Goal: Task Accomplishment & Management: Manage account settings

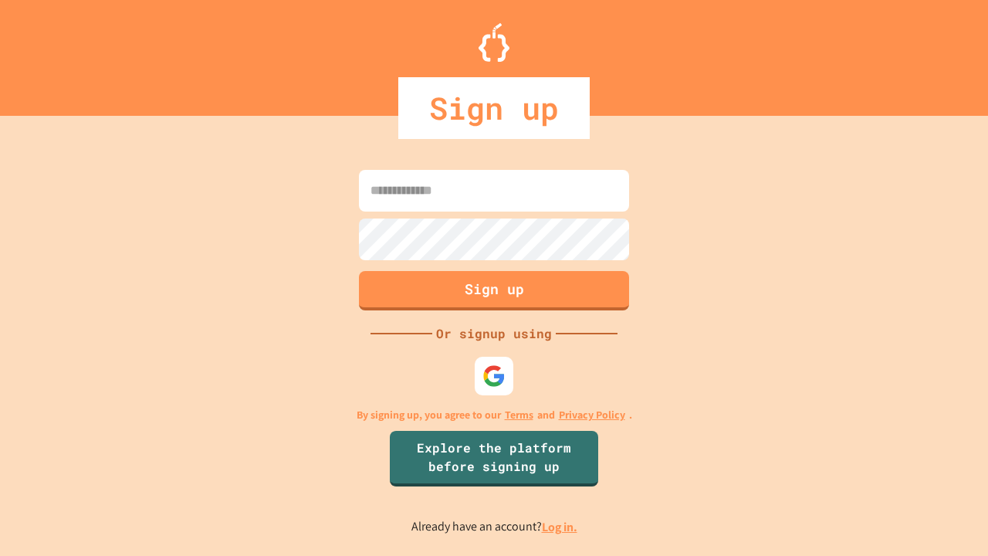
click at [561, 527] on link "Log in." at bounding box center [560, 527] width 36 height 16
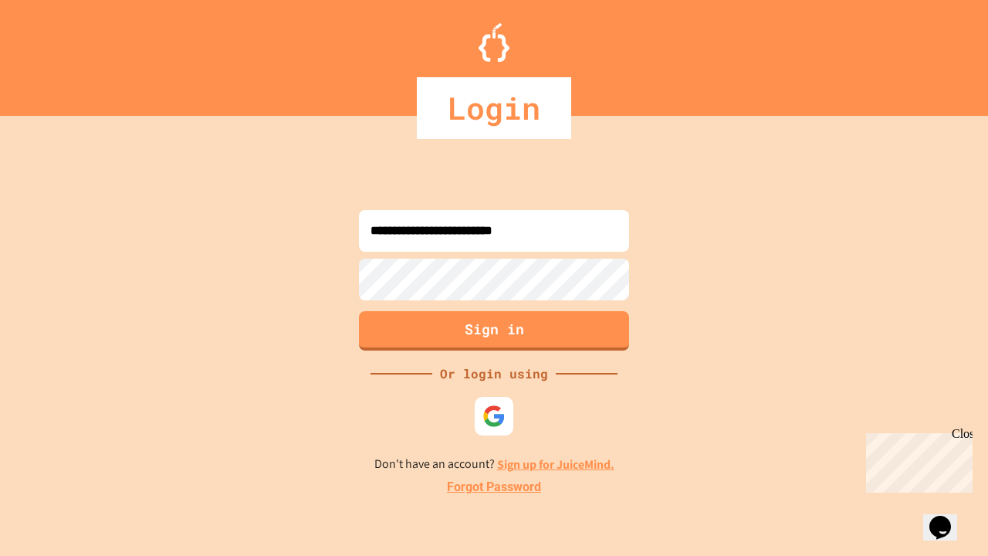
type input "**********"
